Goal: Task Accomplishment & Management: Complete application form

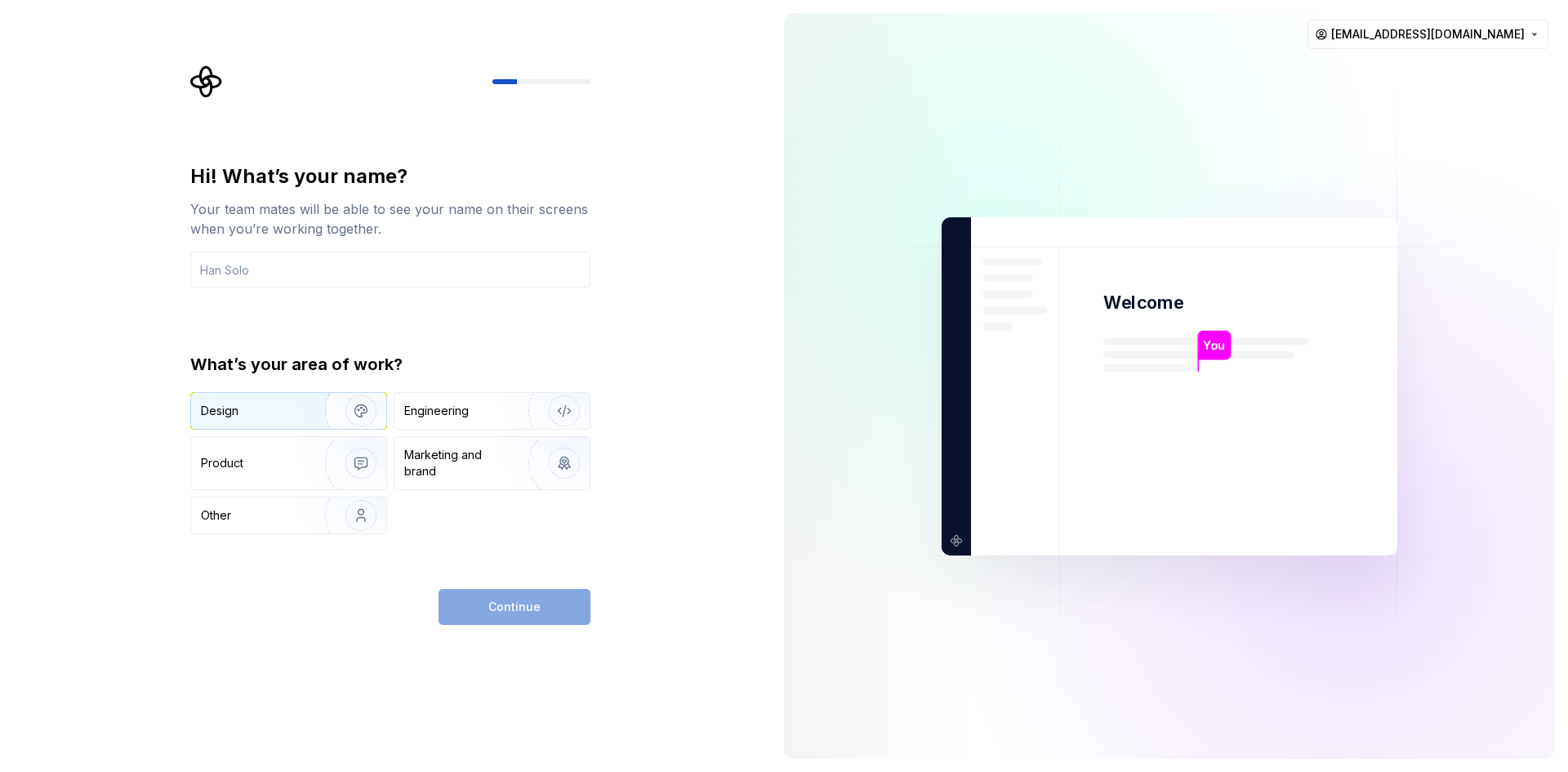
click at [358, 422] on img "button" at bounding box center [350, 410] width 104 height 109
click at [522, 604] on div "Continue" at bounding box center [514, 606] width 152 height 36
click at [345, 505] on img "button" at bounding box center [350, 516] width 104 height 109
click at [506, 417] on img "button" at bounding box center [554, 410] width 104 height 109
click at [409, 252] on input "text" at bounding box center [390, 269] width 400 height 36
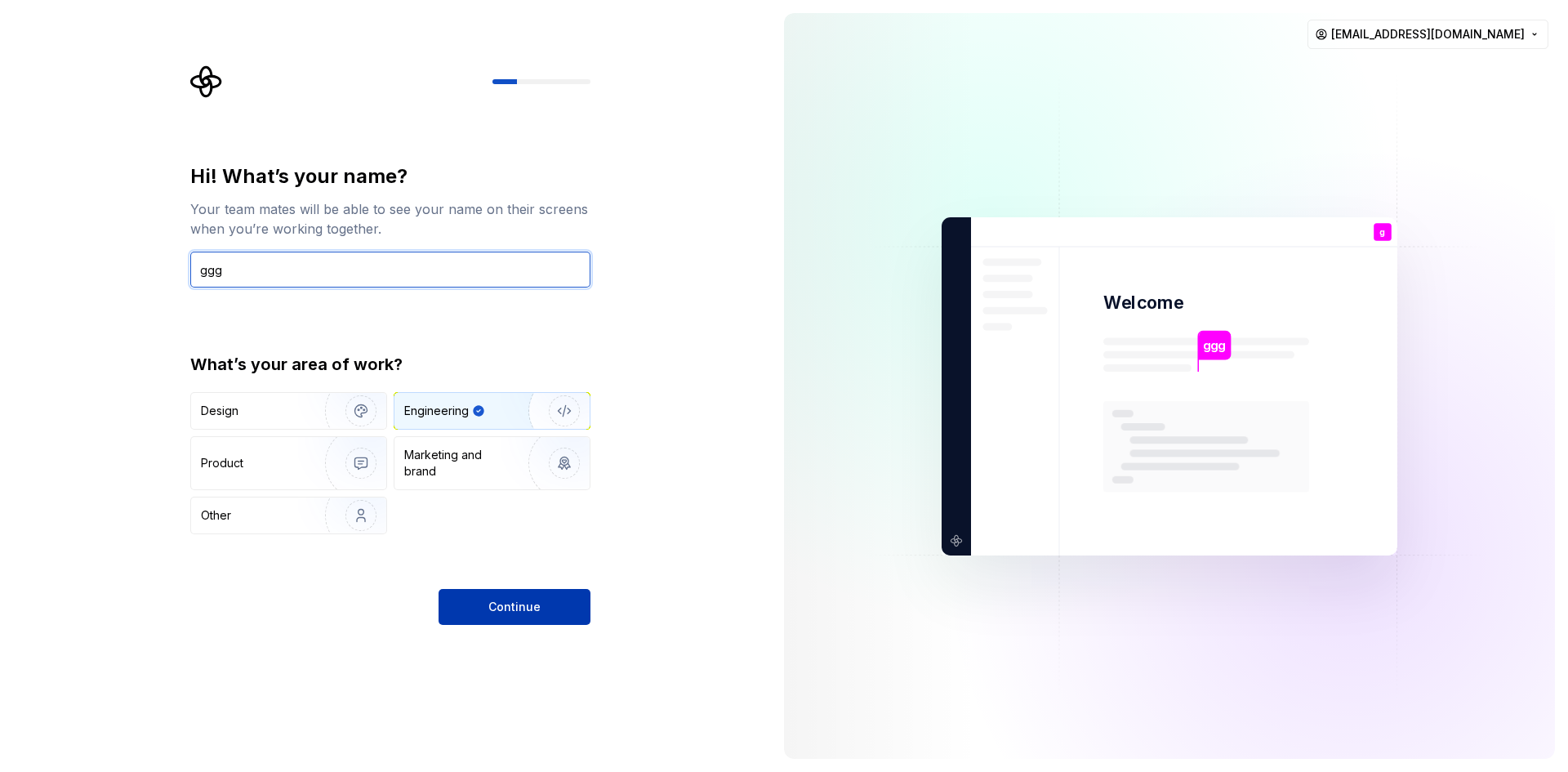
type input "ggg"
click at [548, 611] on button "Continue" at bounding box center [514, 606] width 152 height 36
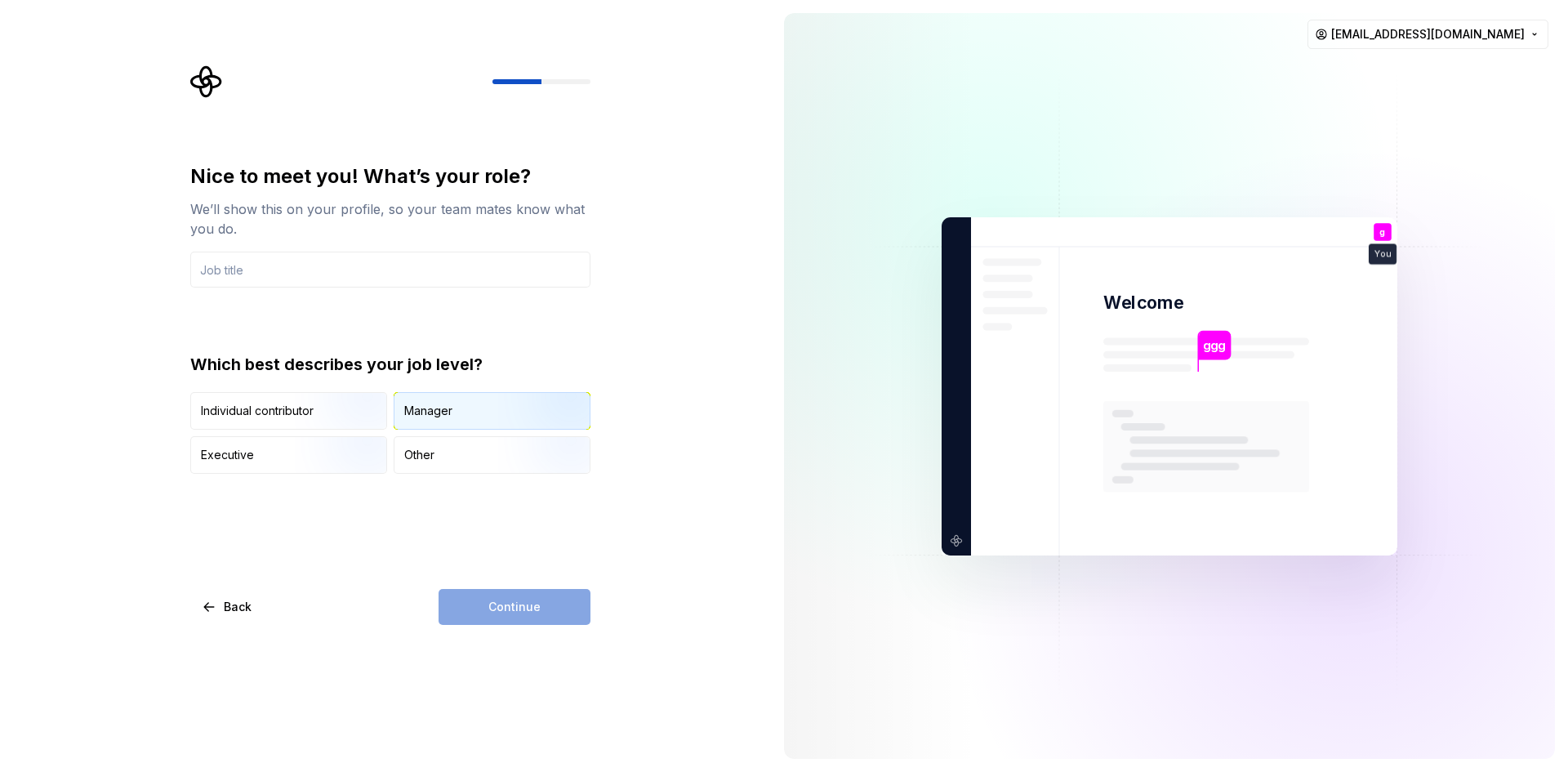
click at [490, 415] on div "Manager" at bounding box center [492, 410] width 195 height 36
click at [433, 287] on input "text" at bounding box center [390, 269] width 400 height 36
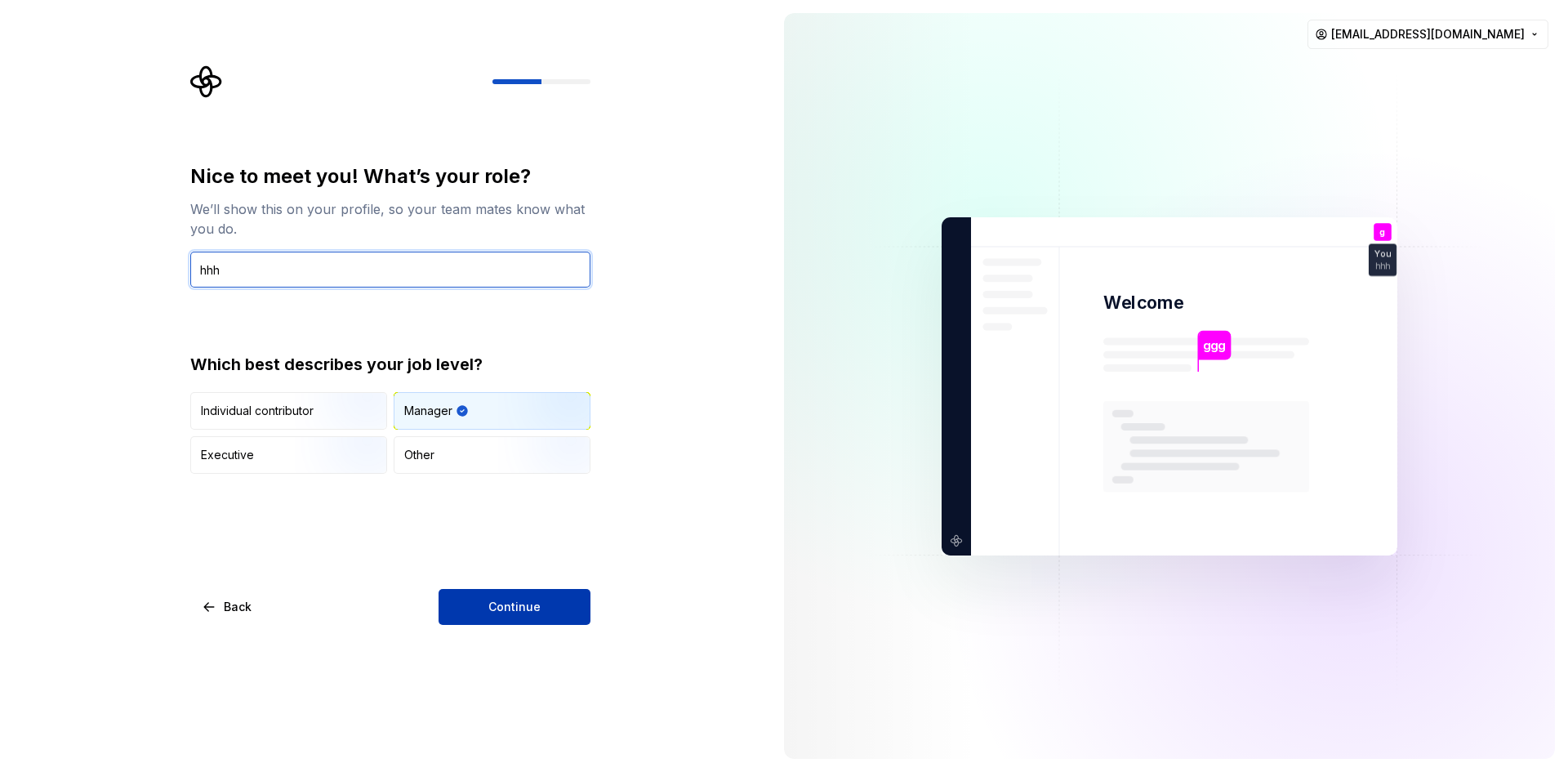
type input "hhh"
click at [538, 616] on button "Continue" at bounding box center [514, 606] width 152 height 36
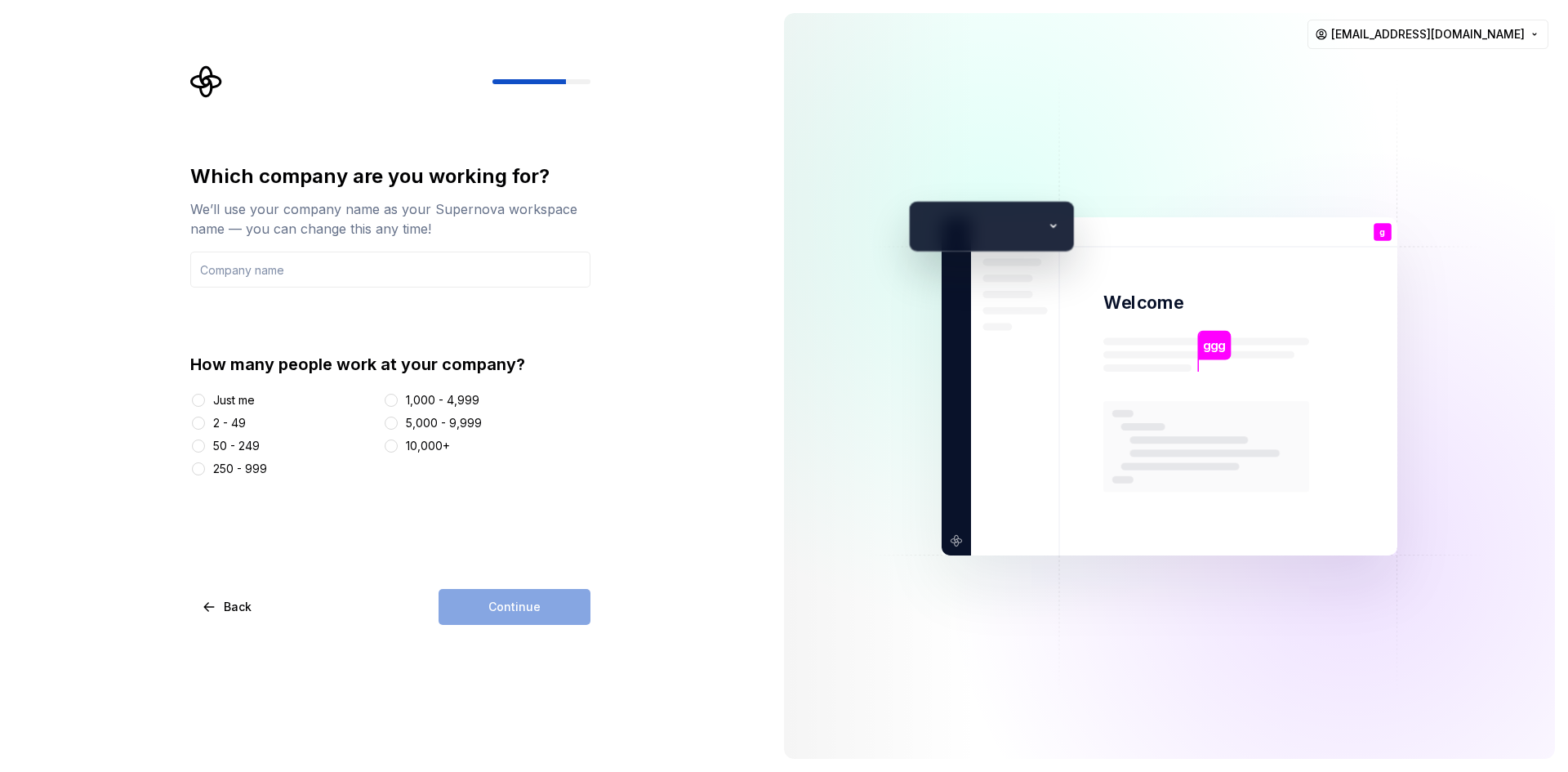
click at [230, 401] on div "Just me" at bounding box center [234, 399] width 42 height 16
click at [205, 401] on button "Just me" at bounding box center [199, 400] width 13 height 13
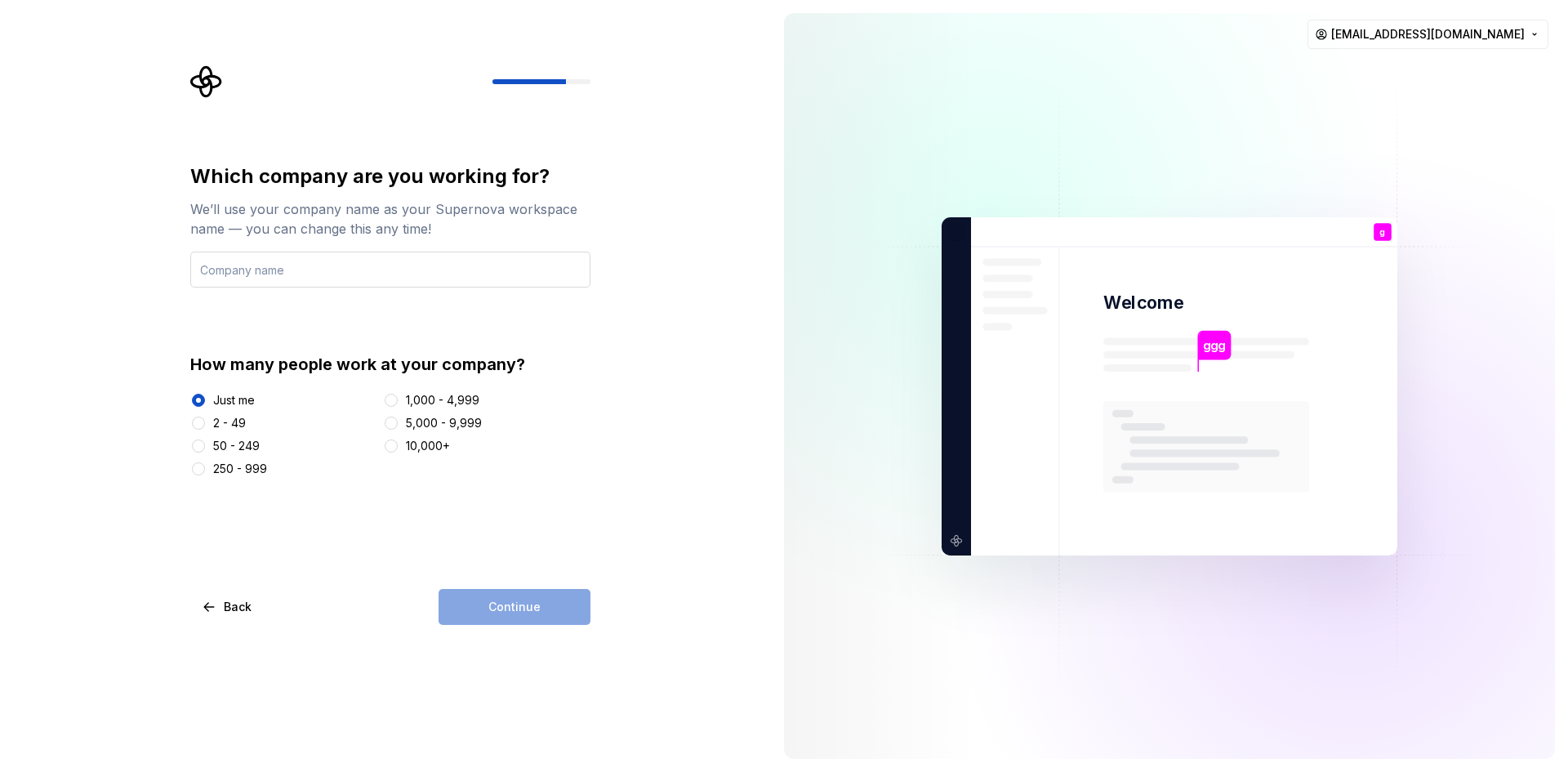
click at [364, 270] on input "text" at bounding box center [390, 269] width 400 height 36
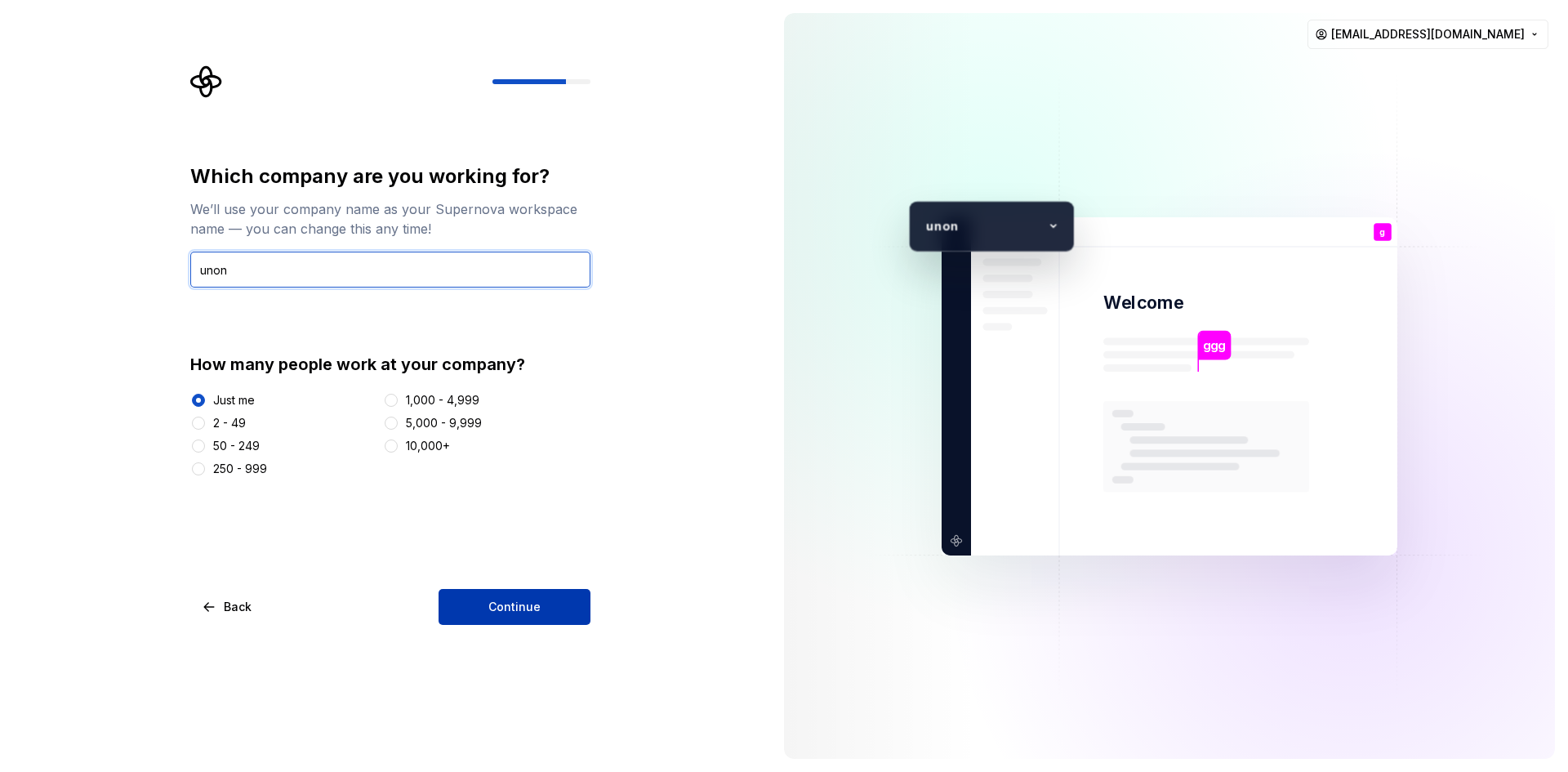
type input "unon"
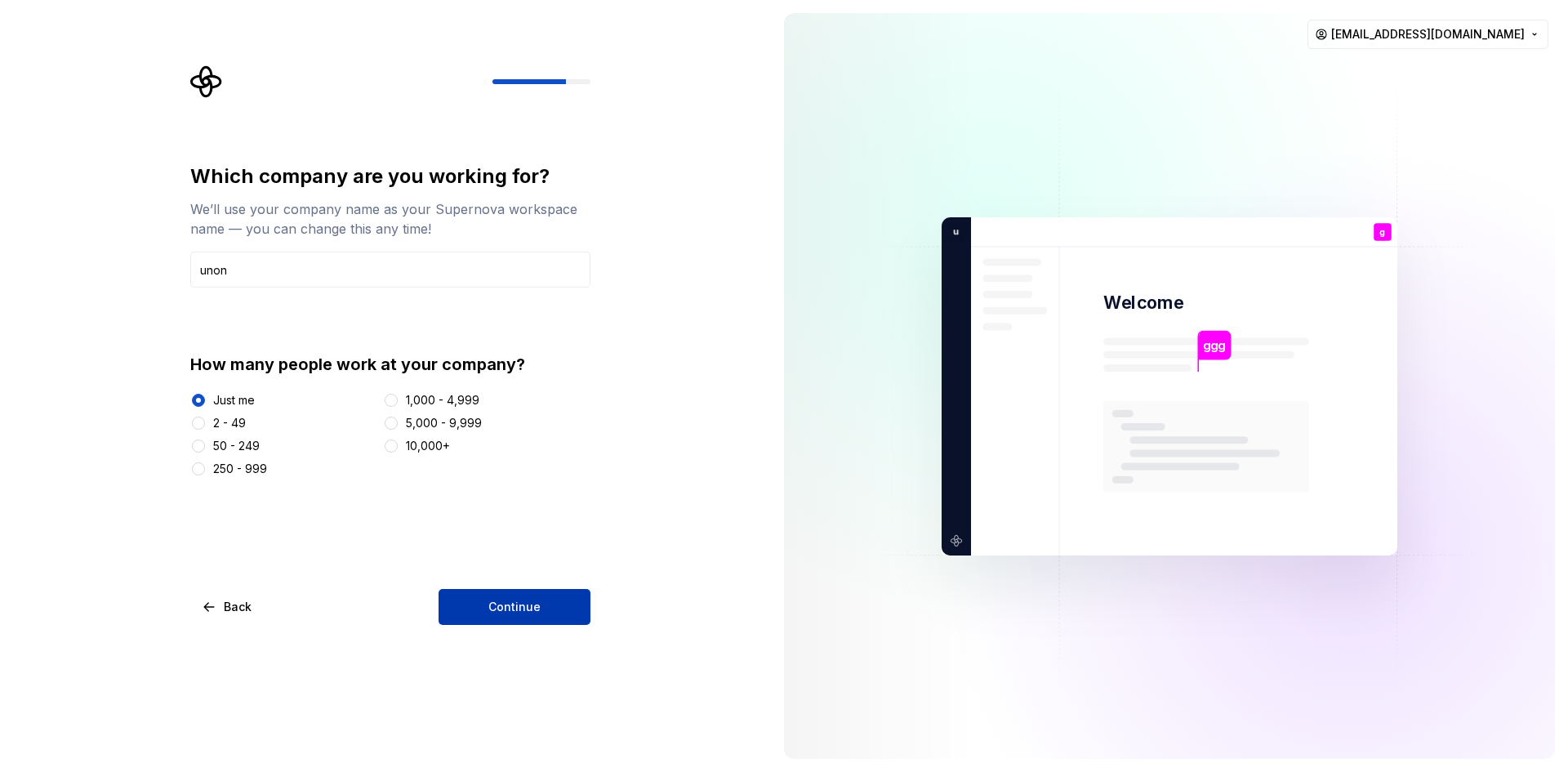
click at [542, 605] on button "Continue" at bounding box center [514, 606] width 152 height 36
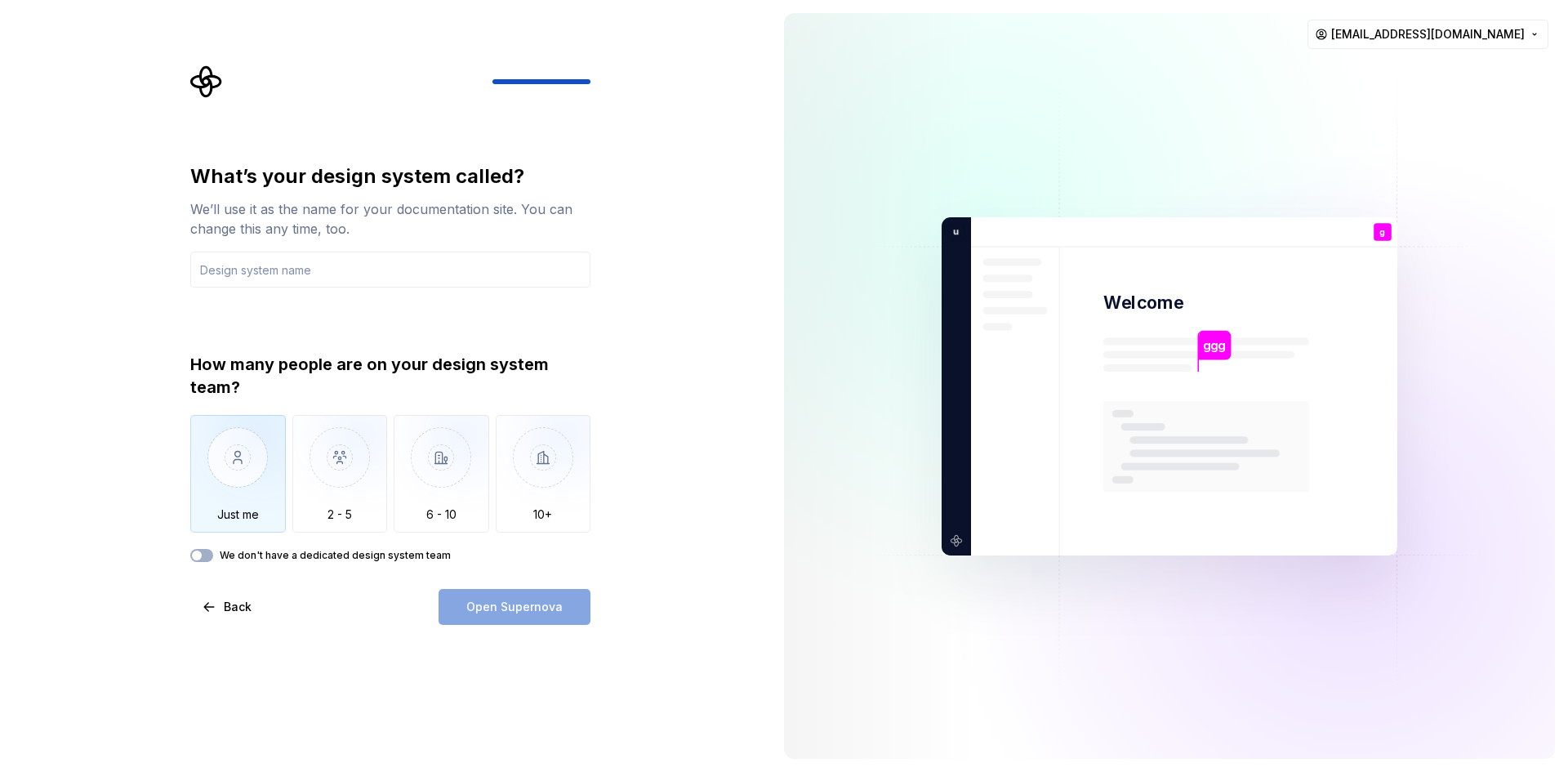
click at [272, 460] on img "button" at bounding box center [238, 469] width 96 height 109
click at [578, 588] on div "What’s your design system called? We’ll use it as the name for your documentati…" at bounding box center [390, 394] width 400 height 462
click at [301, 550] on label "We don't have a dedicated design system team" at bounding box center [335, 556] width 231 height 13
click at [213, 550] on button "We don't have a dedicated design system team" at bounding box center [201, 556] width 23 height 13
click at [521, 607] on div "Open Supernova" at bounding box center [514, 606] width 152 height 36
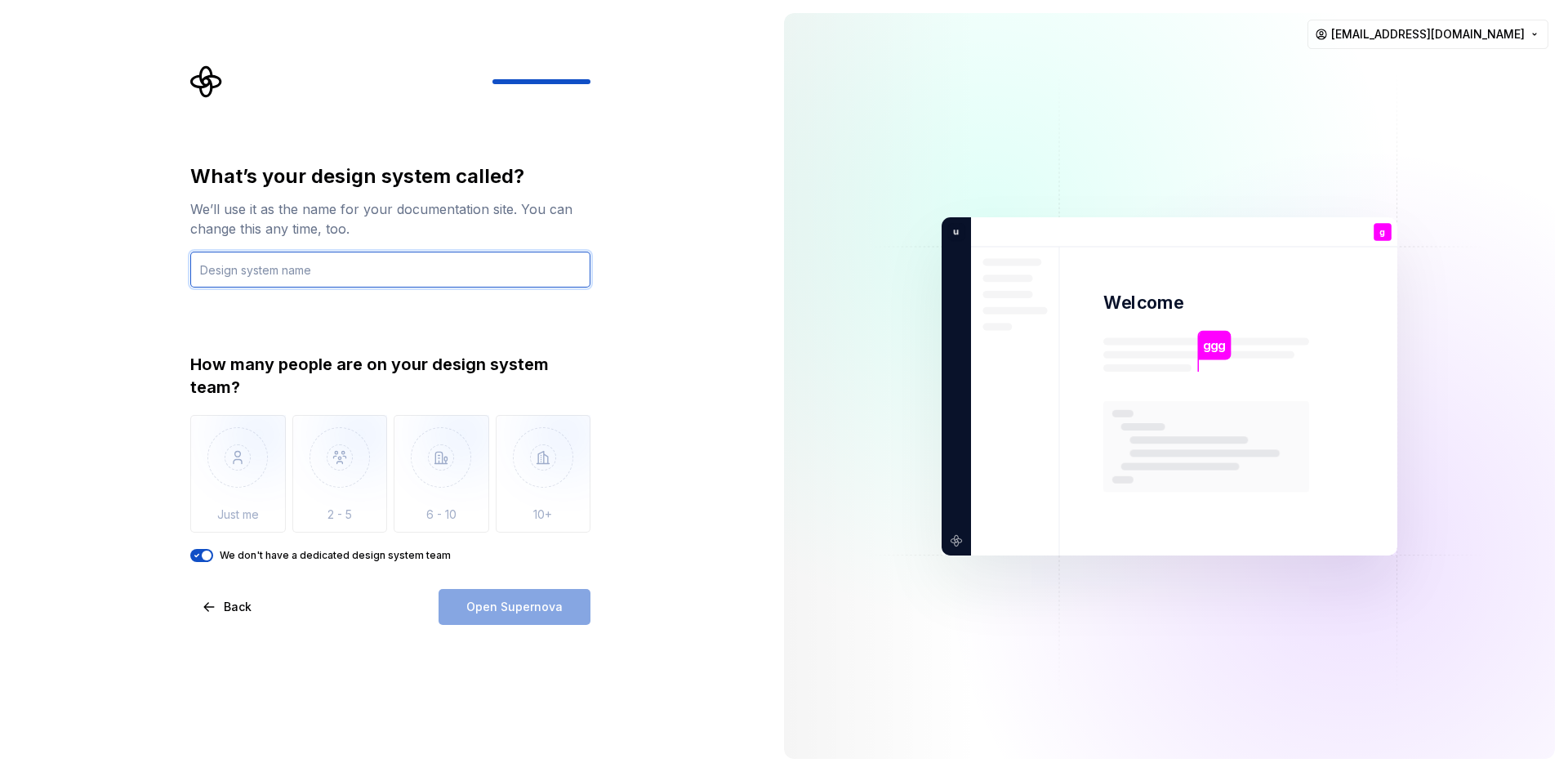
click at [326, 277] on input "text" at bounding box center [390, 269] width 400 height 36
click at [207, 549] on button "We don't have a dedicated design system team" at bounding box center [201, 556] width 23 height 13
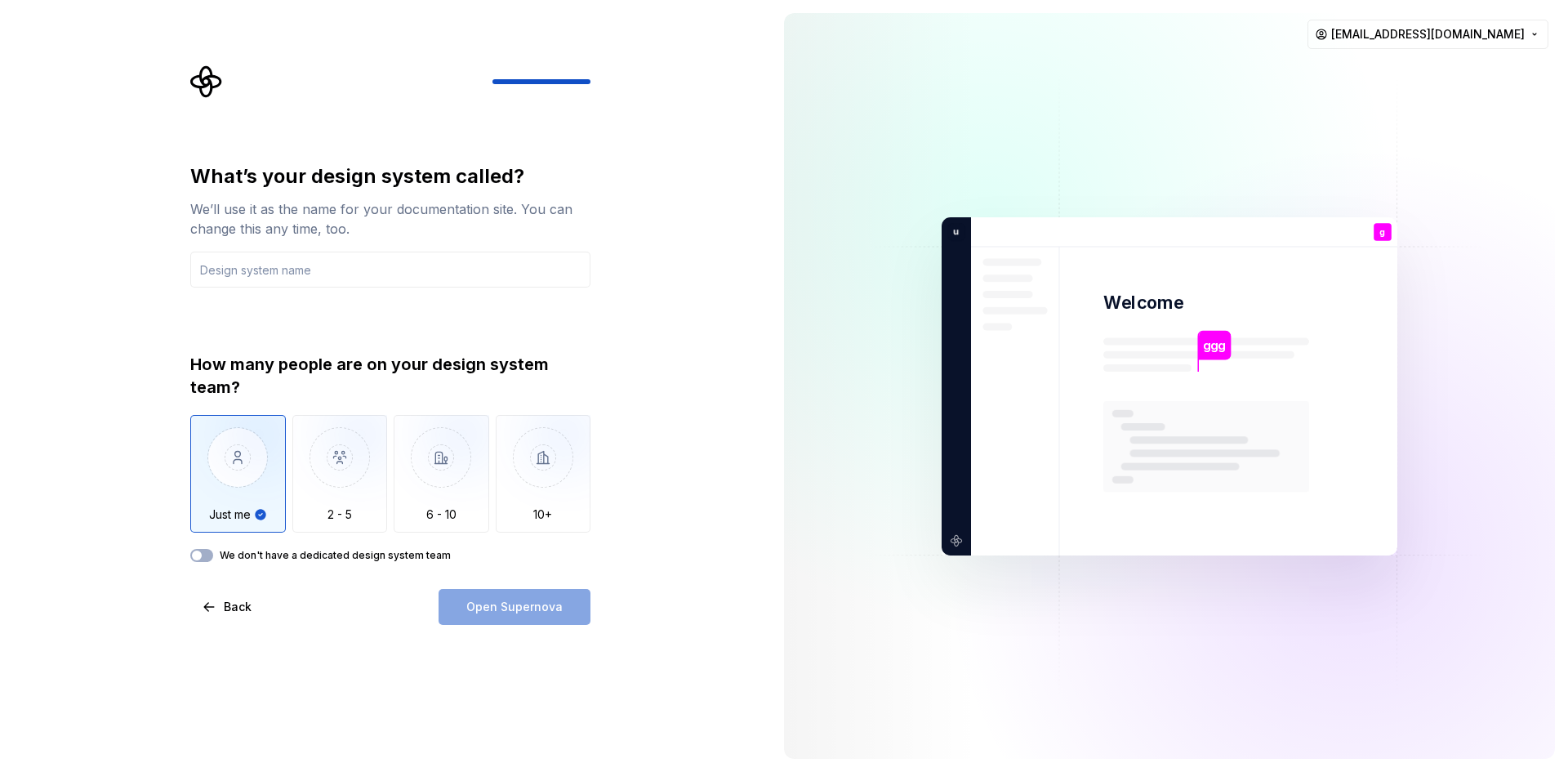
click at [216, 481] on img "button" at bounding box center [238, 469] width 96 height 109
click at [452, 274] on input "text" at bounding box center [390, 269] width 400 height 36
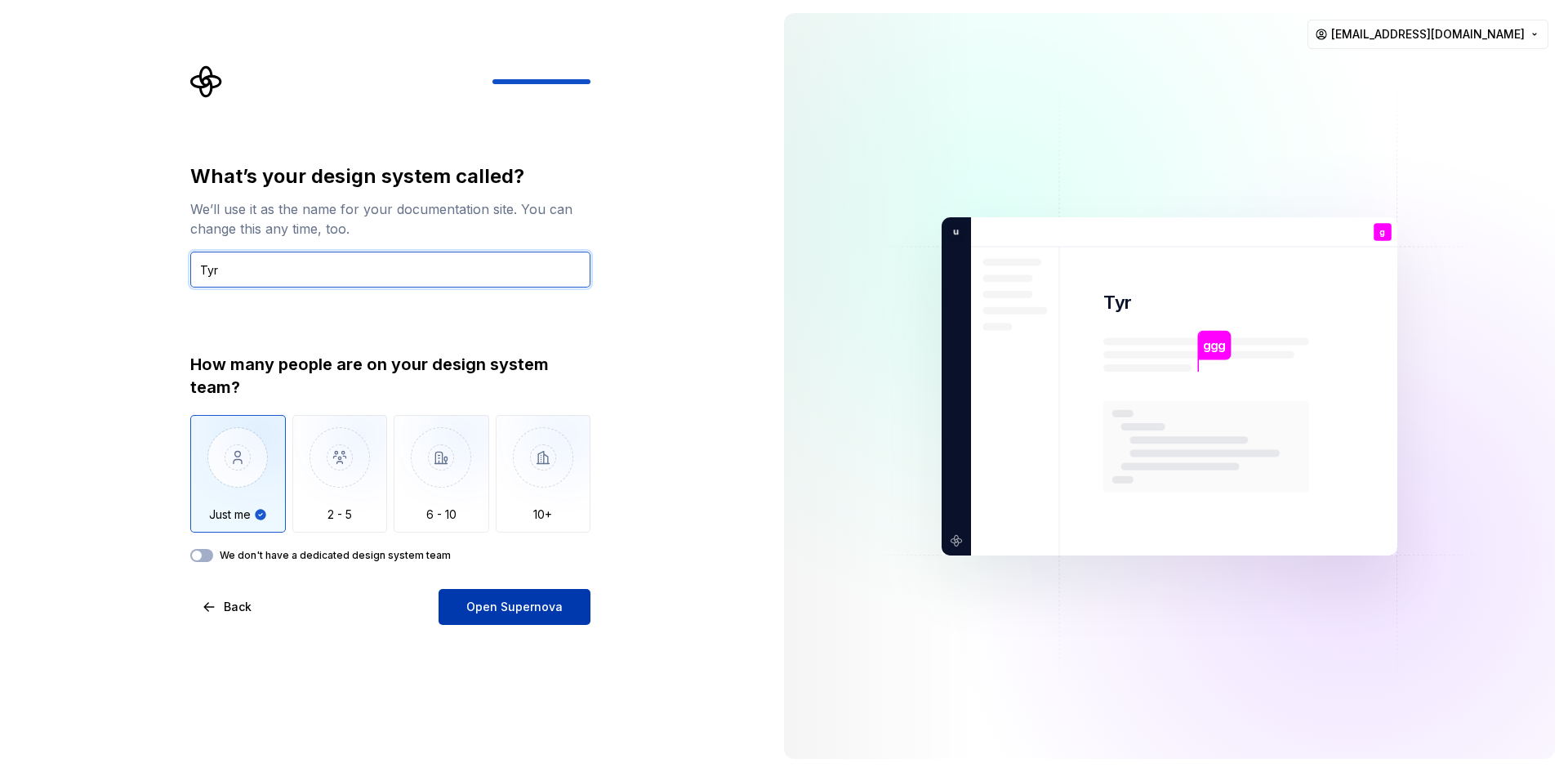
type input "Tyr"
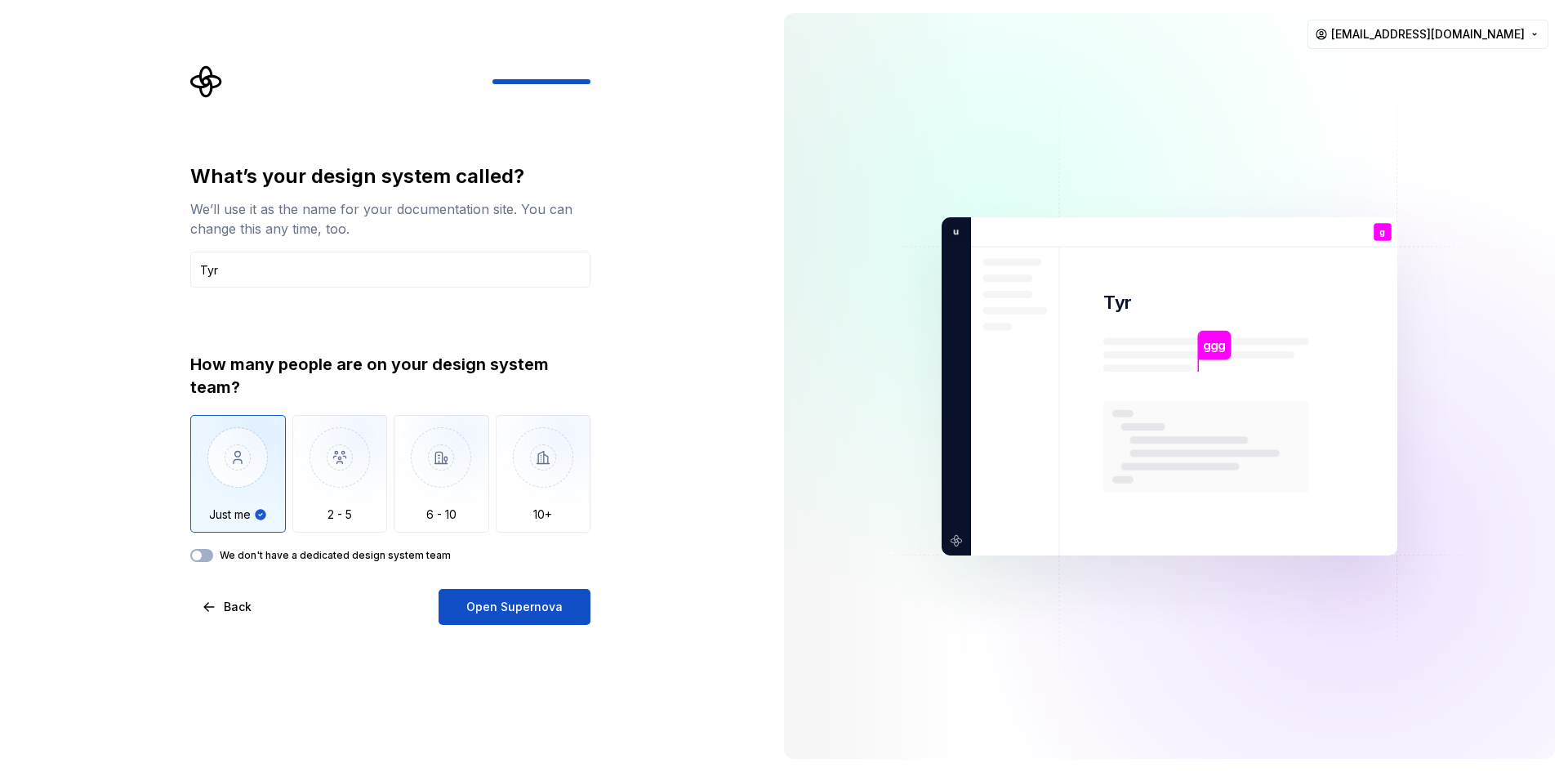
click at [528, 617] on button "Open Supernova" at bounding box center [514, 606] width 152 height 36
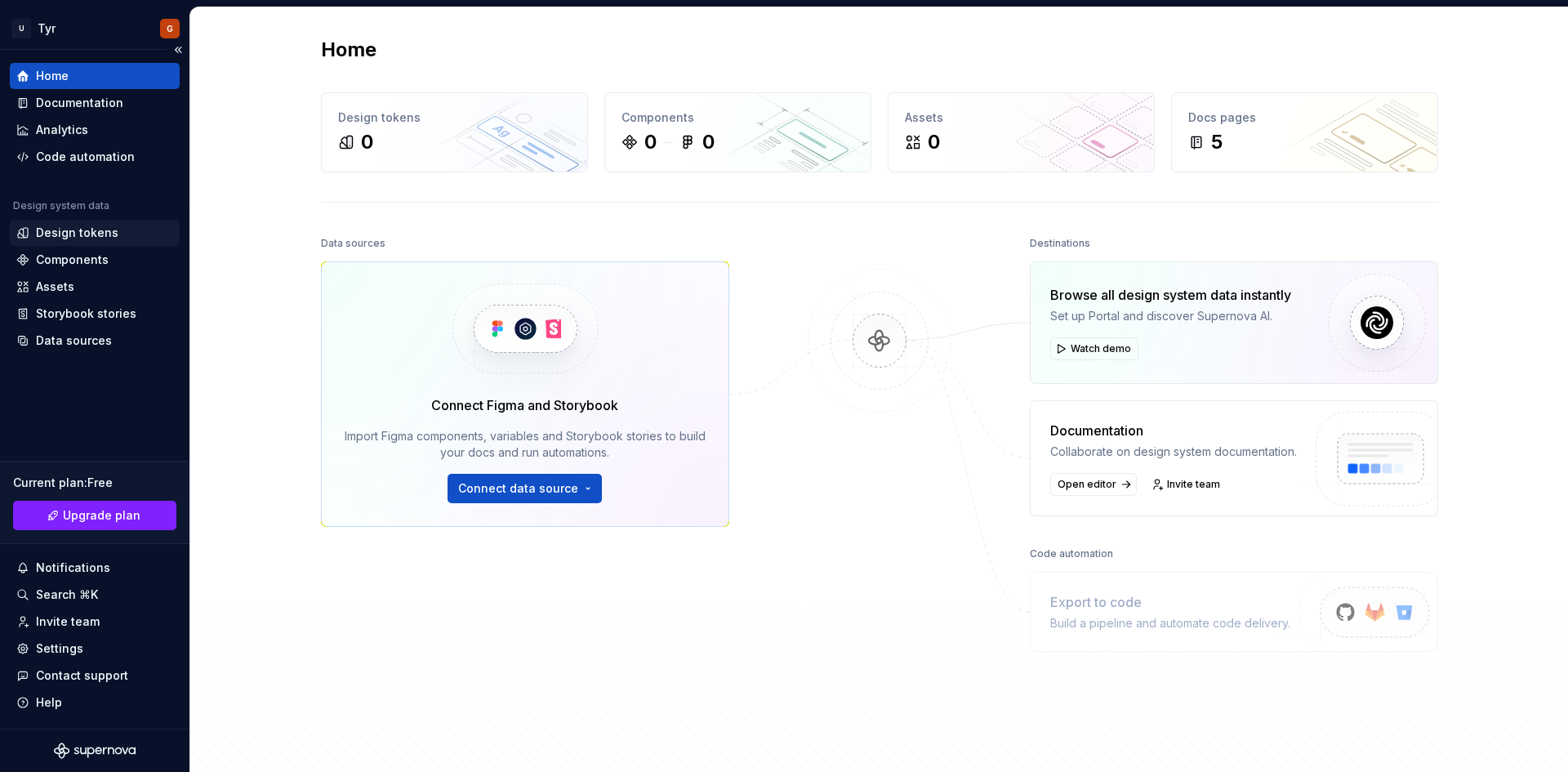
click at [114, 235] on div "Design tokens" at bounding box center [94, 232] width 156 height 16
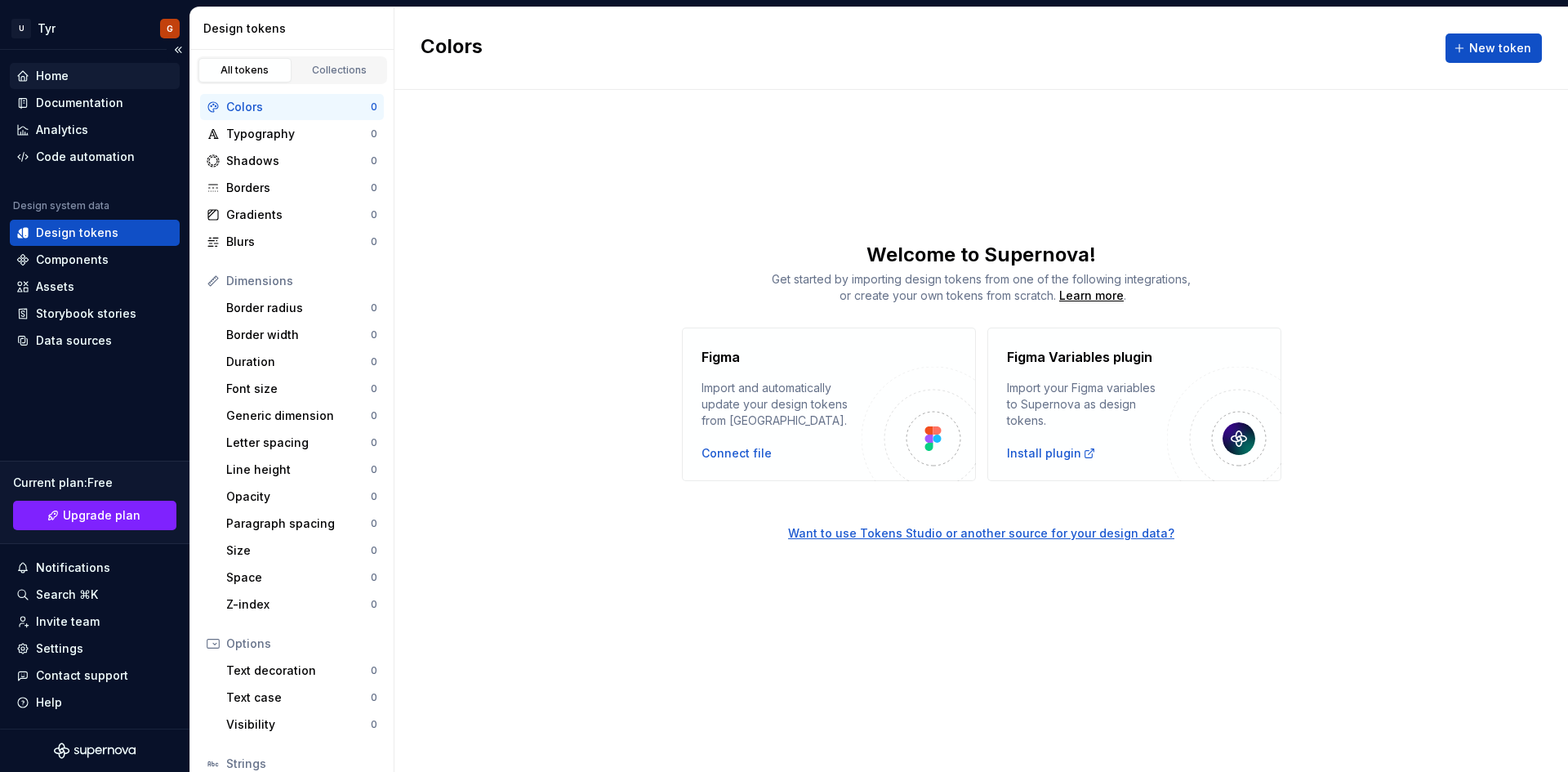
click at [84, 83] on div "Home" at bounding box center [94, 76] width 156 height 16
